Goal: Navigation & Orientation: Find specific page/section

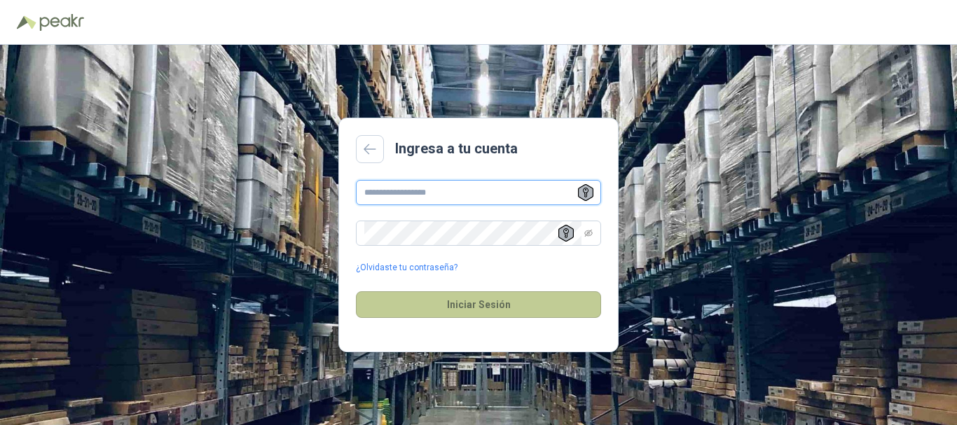
type input "**********"
click at [470, 310] on button "Iniciar Sesión" at bounding box center [478, 304] width 245 height 27
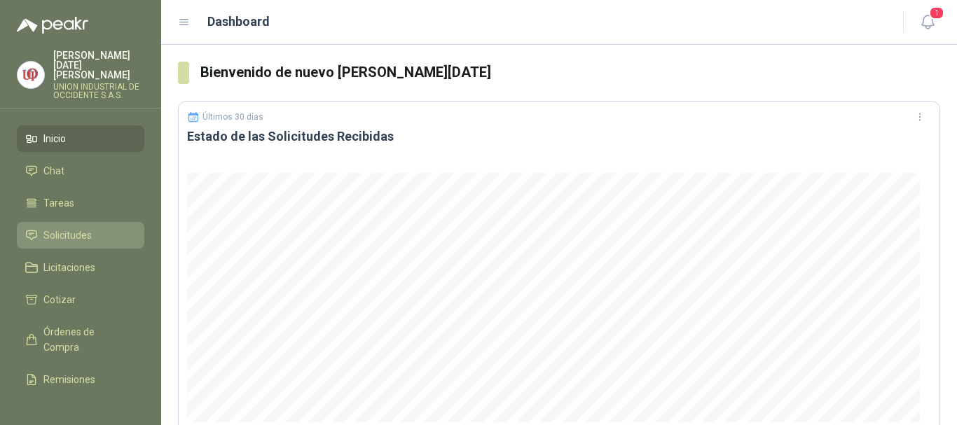
click at [77, 228] on span "Solicitudes" at bounding box center [67, 235] width 48 height 15
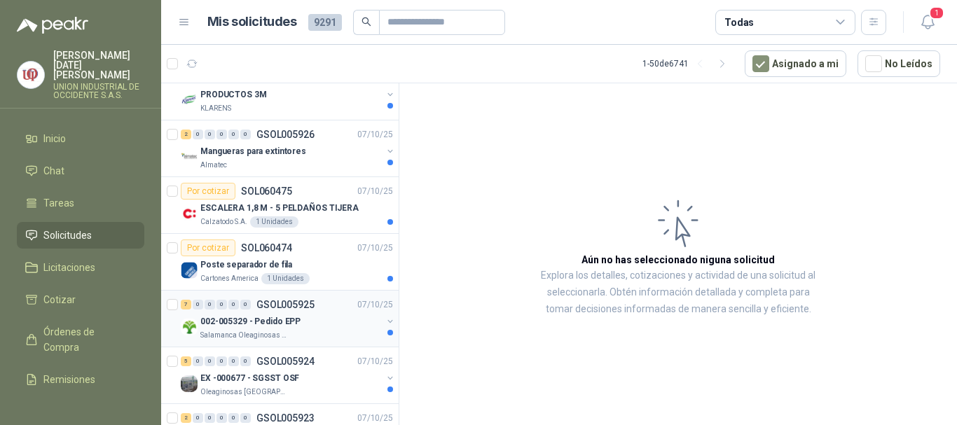
scroll to position [210, 0]
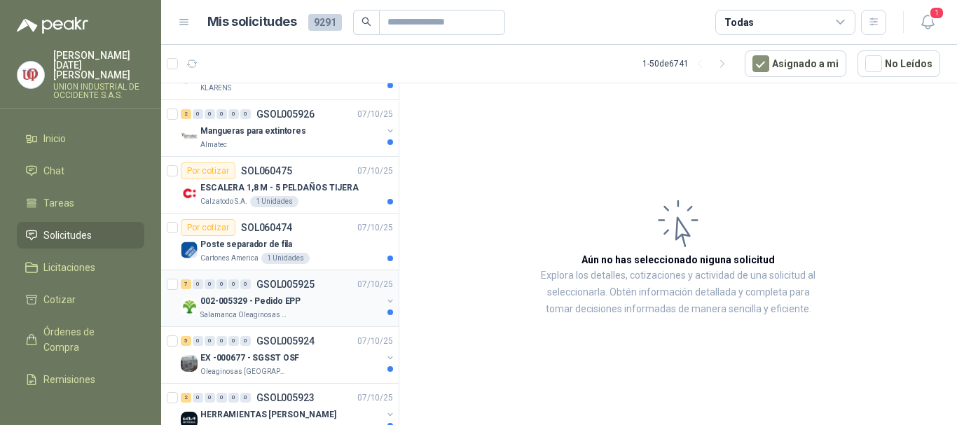
click at [230, 310] on p "Salamanca Oleaginosas SAS" at bounding box center [244, 315] width 88 height 11
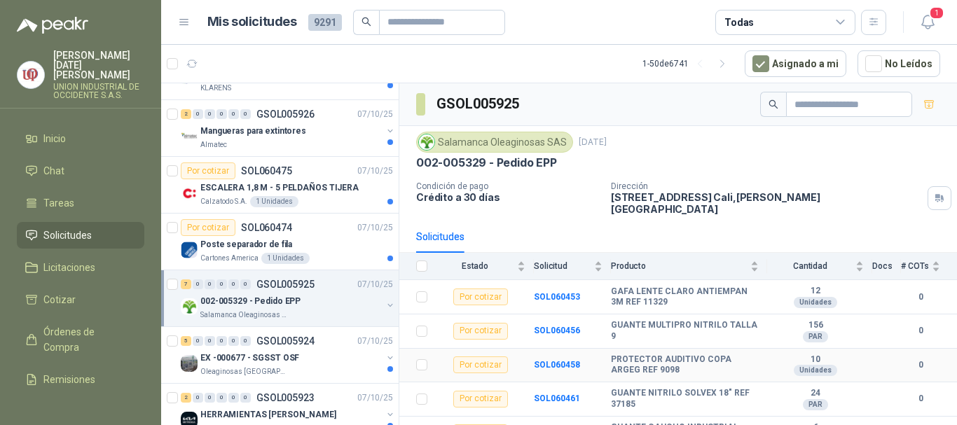
scroll to position [78, 0]
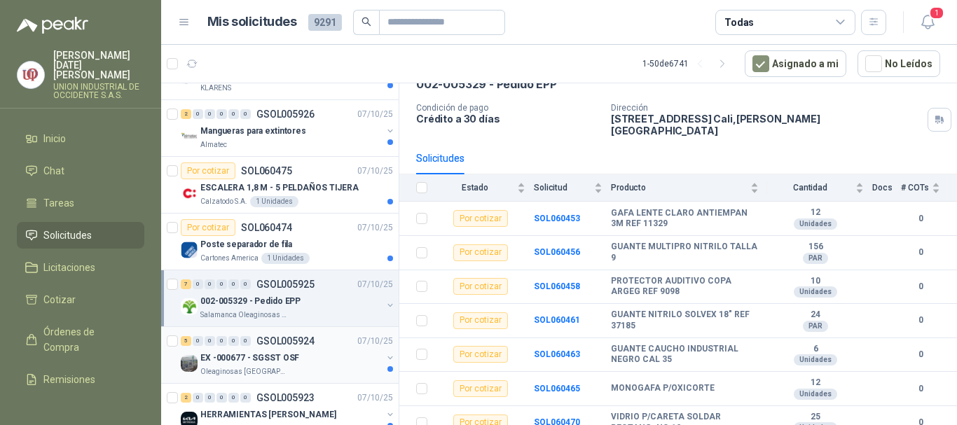
click at [223, 359] on p "EX -000677 - SGSST OSF" at bounding box center [249, 358] width 99 height 13
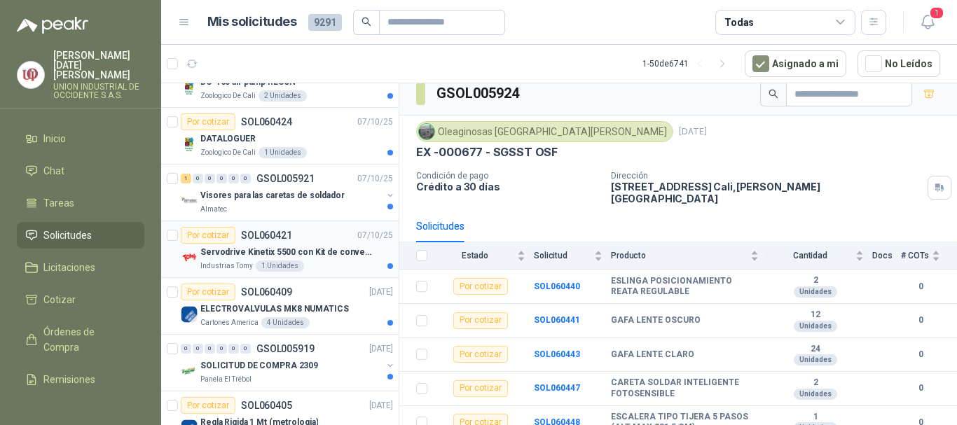
scroll to position [770, 0]
click at [257, 365] on p "SOLICITUD DE COMPRA 2309" at bounding box center [259, 365] width 118 height 13
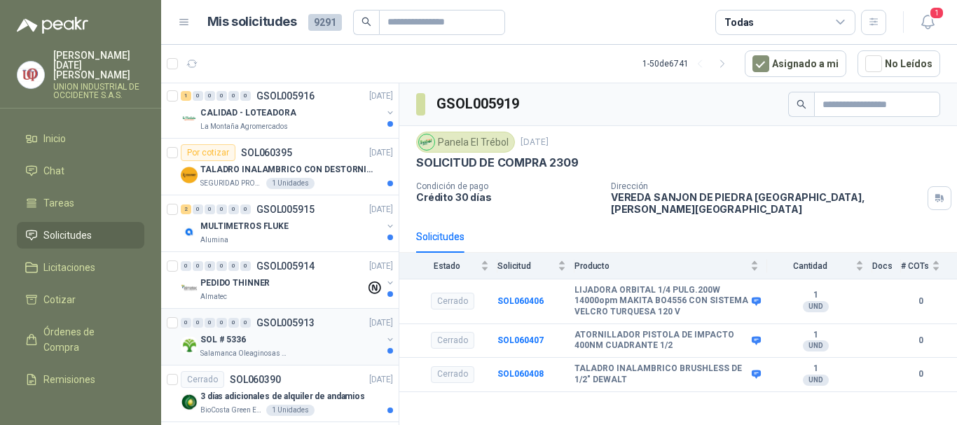
scroll to position [1331, 0]
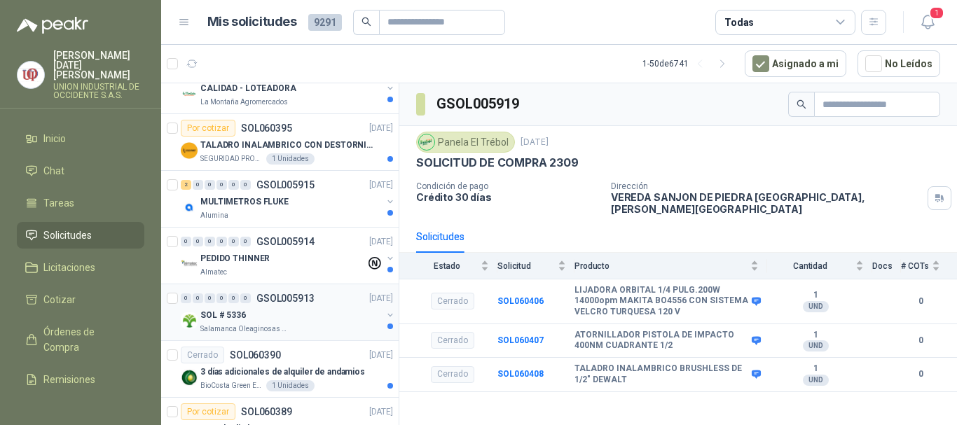
click at [257, 327] on p "Salamanca Oleaginosas SAS" at bounding box center [244, 329] width 88 height 11
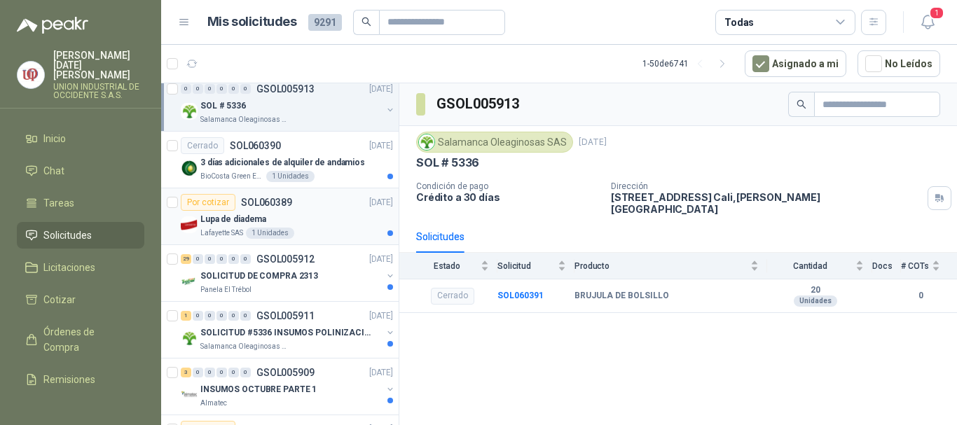
scroll to position [1541, 0]
click at [272, 338] on p "SOLICITUD #5336 INSUMOS POLINIZACIÓN" at bounding box center [287, 332] width 174 height 13
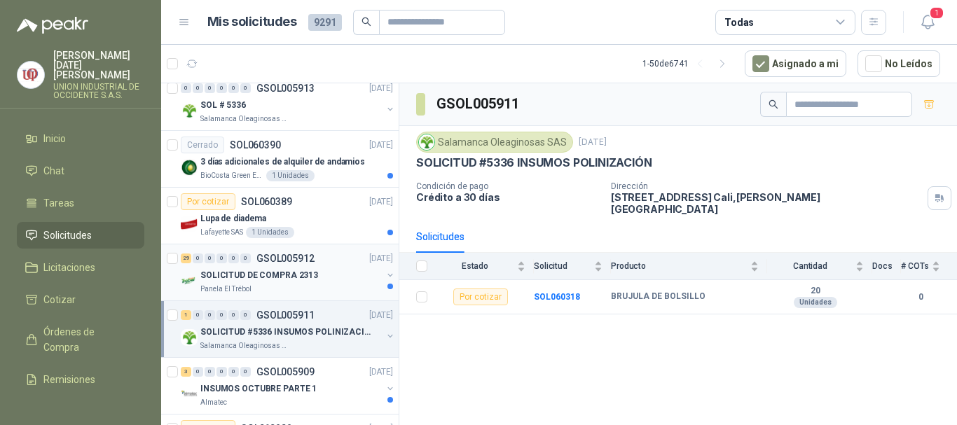
click at [254, 287] on div "Panela El Trébol" at bounding box center [290, 289] width 181 height 11
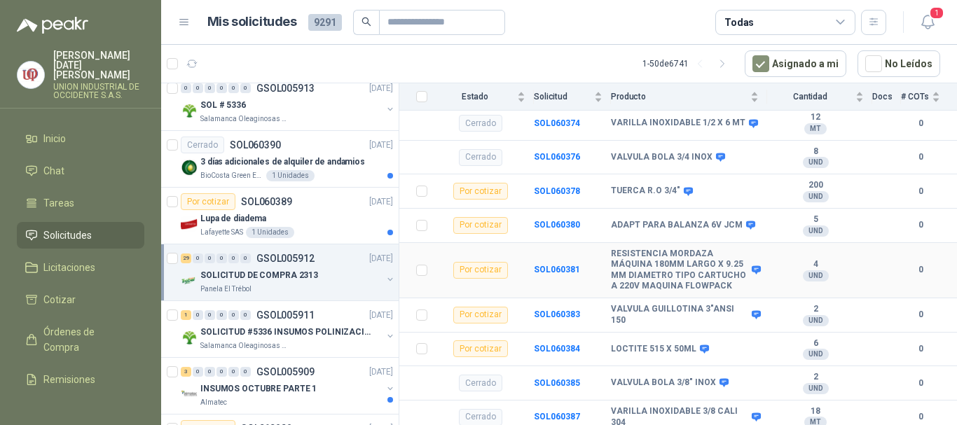
scroll to position [1437, 0]
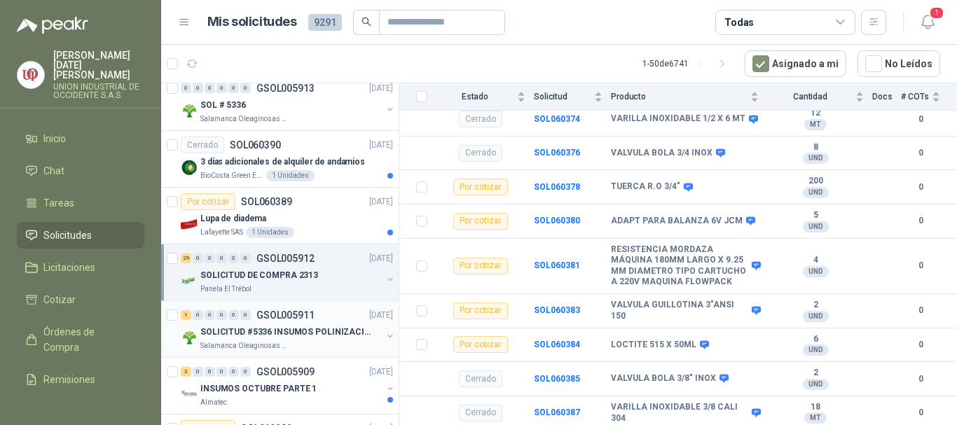
click at [249, 331] on p "SOLICITUD #5336 INSUMOS POLINIZACIÓN" at bounding box center [287, 332] width 174 height 13
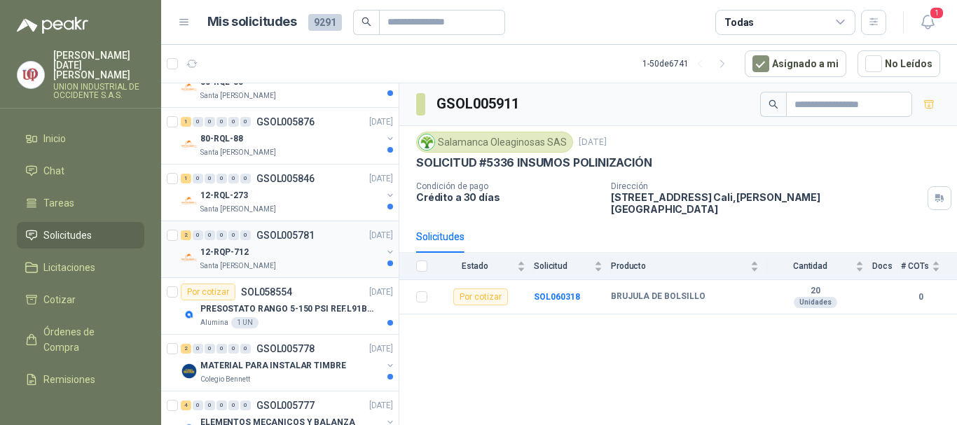
scroll to position [2159, 0]
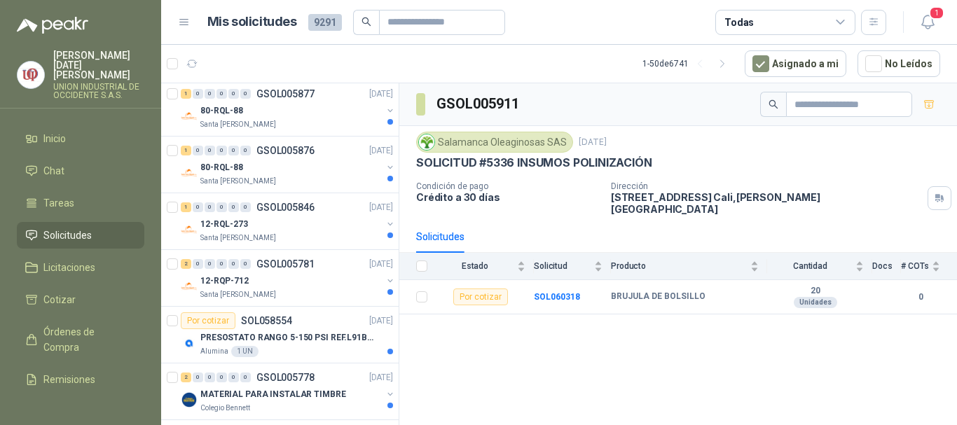
click at [60, 228] on span "Solicitudes" at bounding box center [67, 235] width 48 height 15
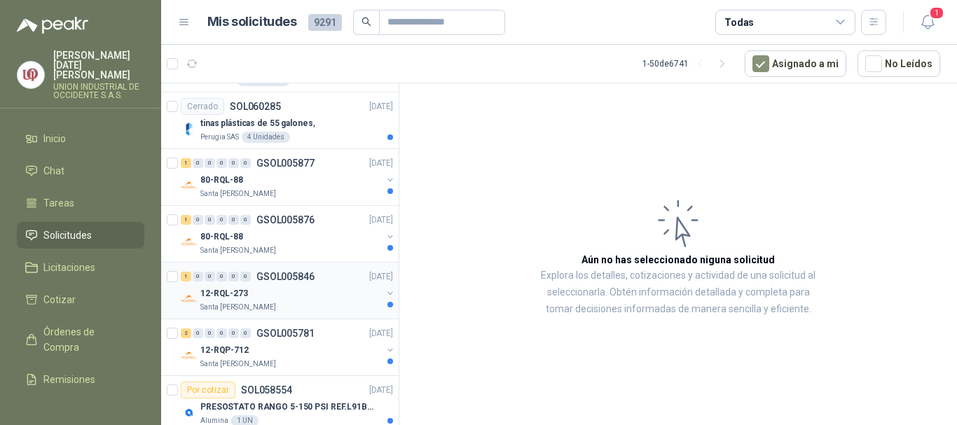
scroll to position [2089, 0]
click at [60, 228] on span "Solicitudes" at bounding box center [67, 235] width 48 height 15
